Goal: Task Accomplishment & Management: Manage account settings

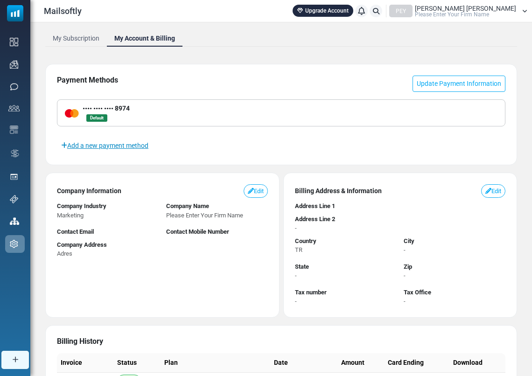
click at [113, 143] on link "Add a new payment method" at bounding box center [105, 146] width 96 height 16
